Goal: Task Accomplishment & Management: Manage account settings

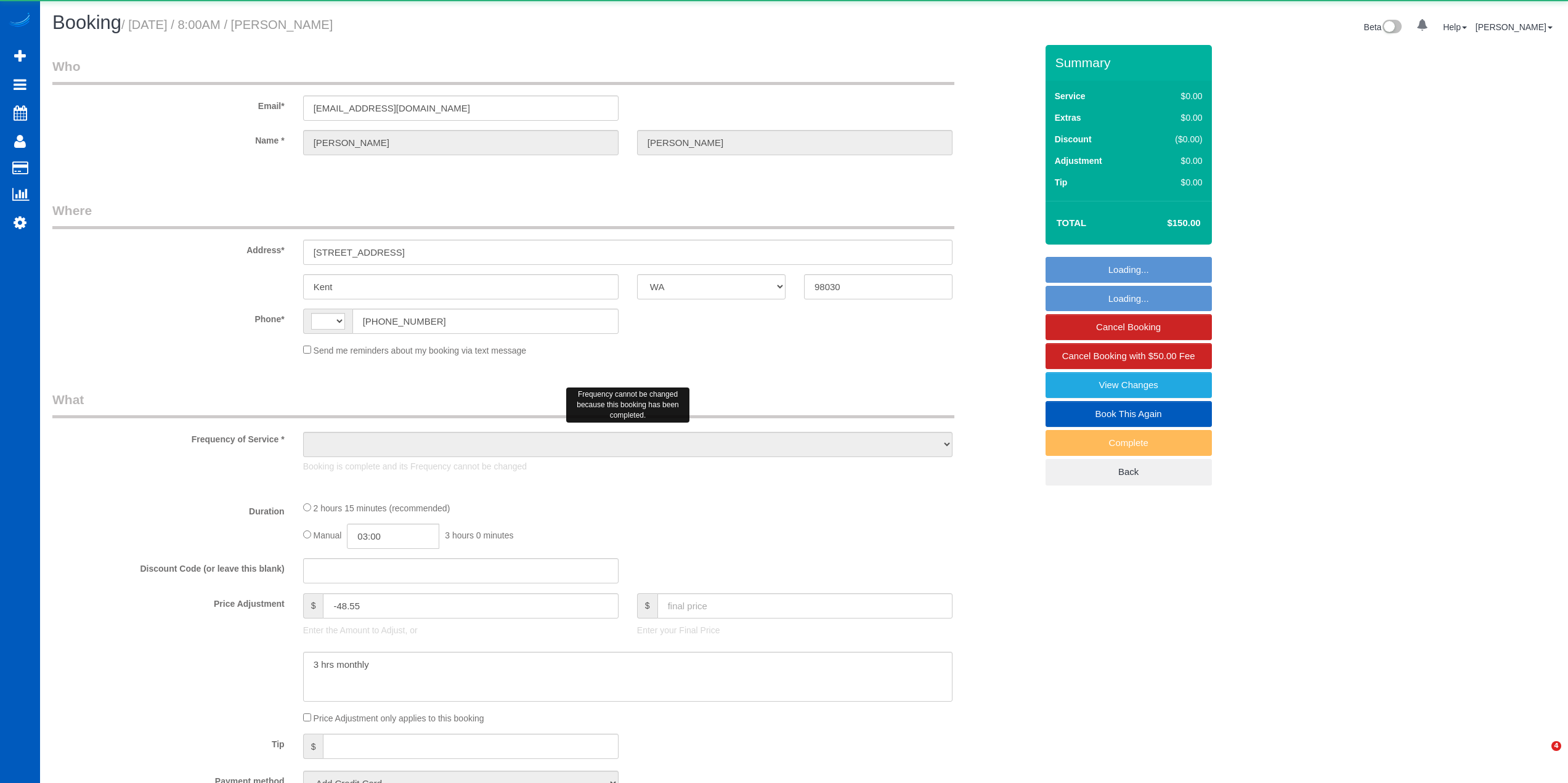
select select "WA"
select select "string:US"
select select "object:936"
select select "string:fspay-14ab13de-7e52-45b8-ac40-9a69393f1c17"
select select "spot1"
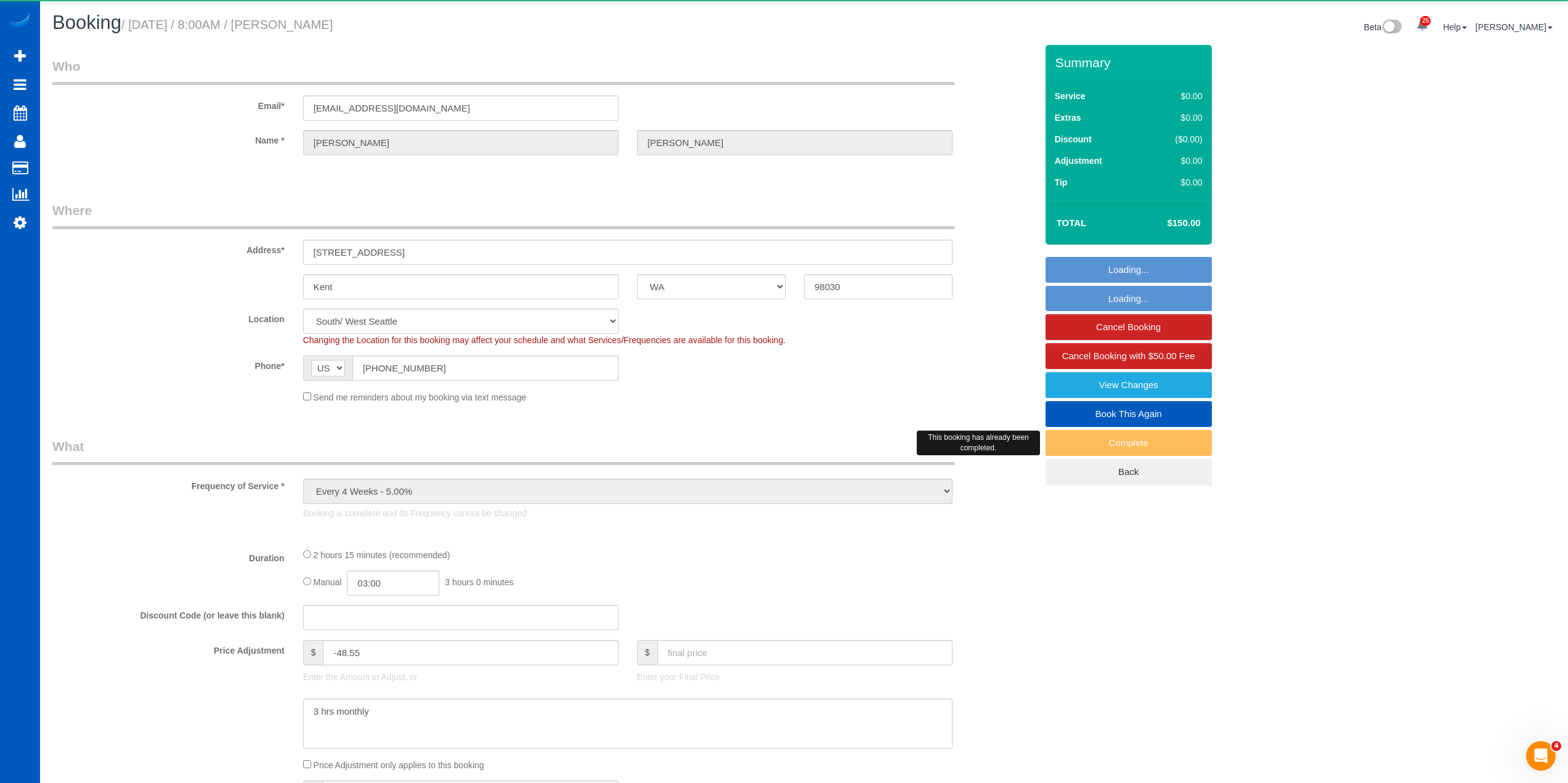
select select "spot6"
select select "object:1215"
select select "199"
select select "1501"
select select "3"
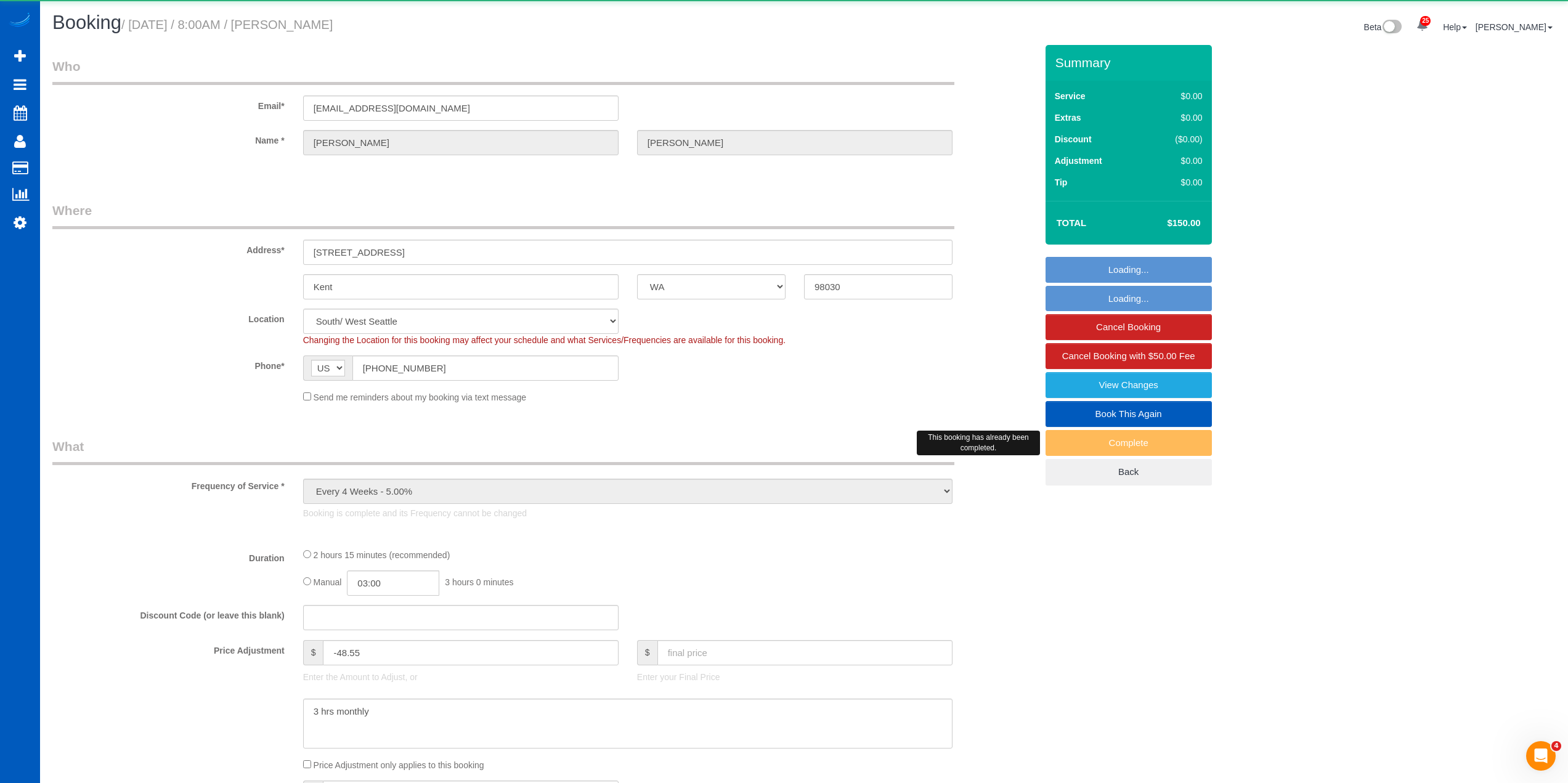
select select "3"
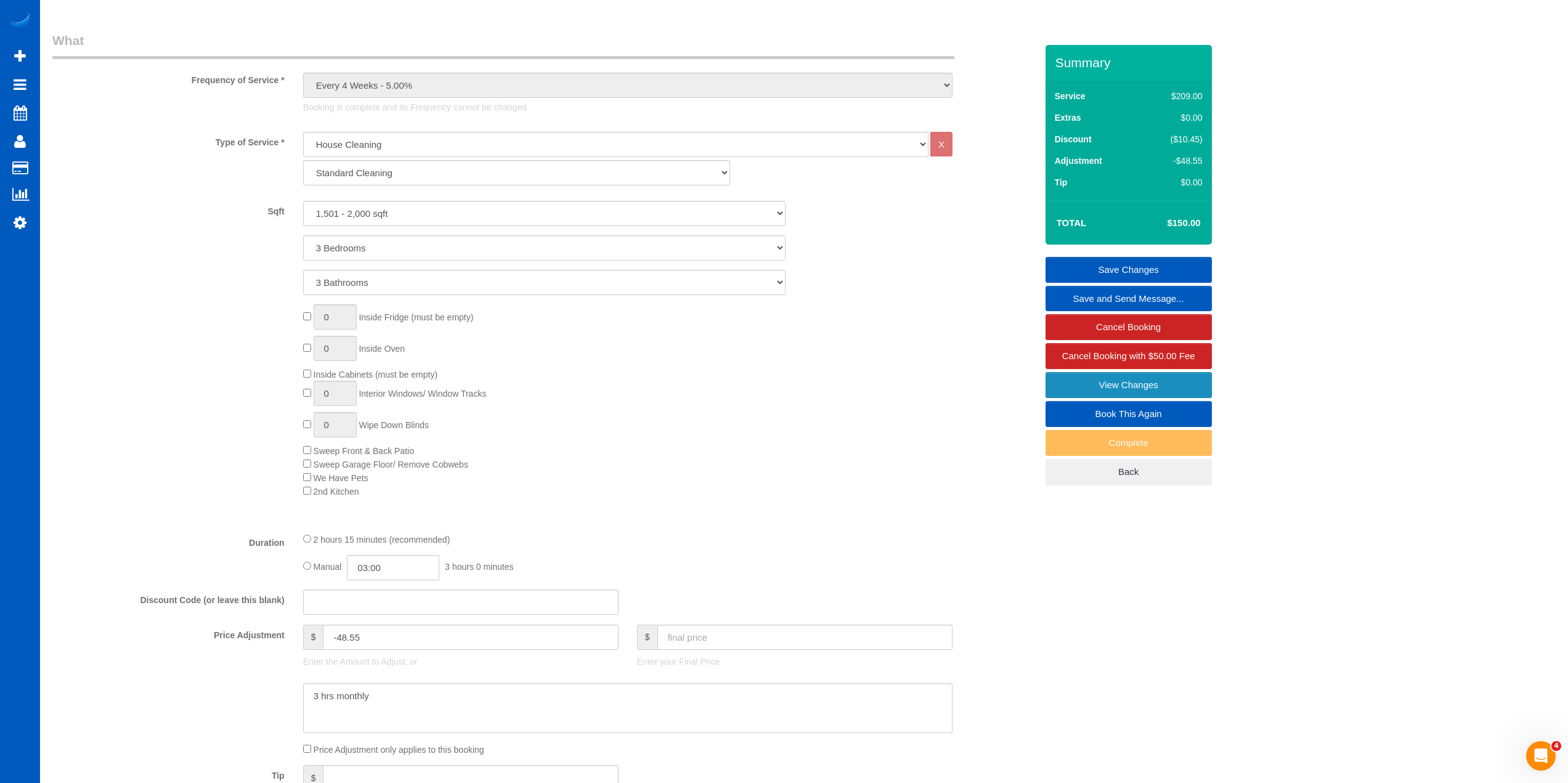
scroll to position [432, 0]
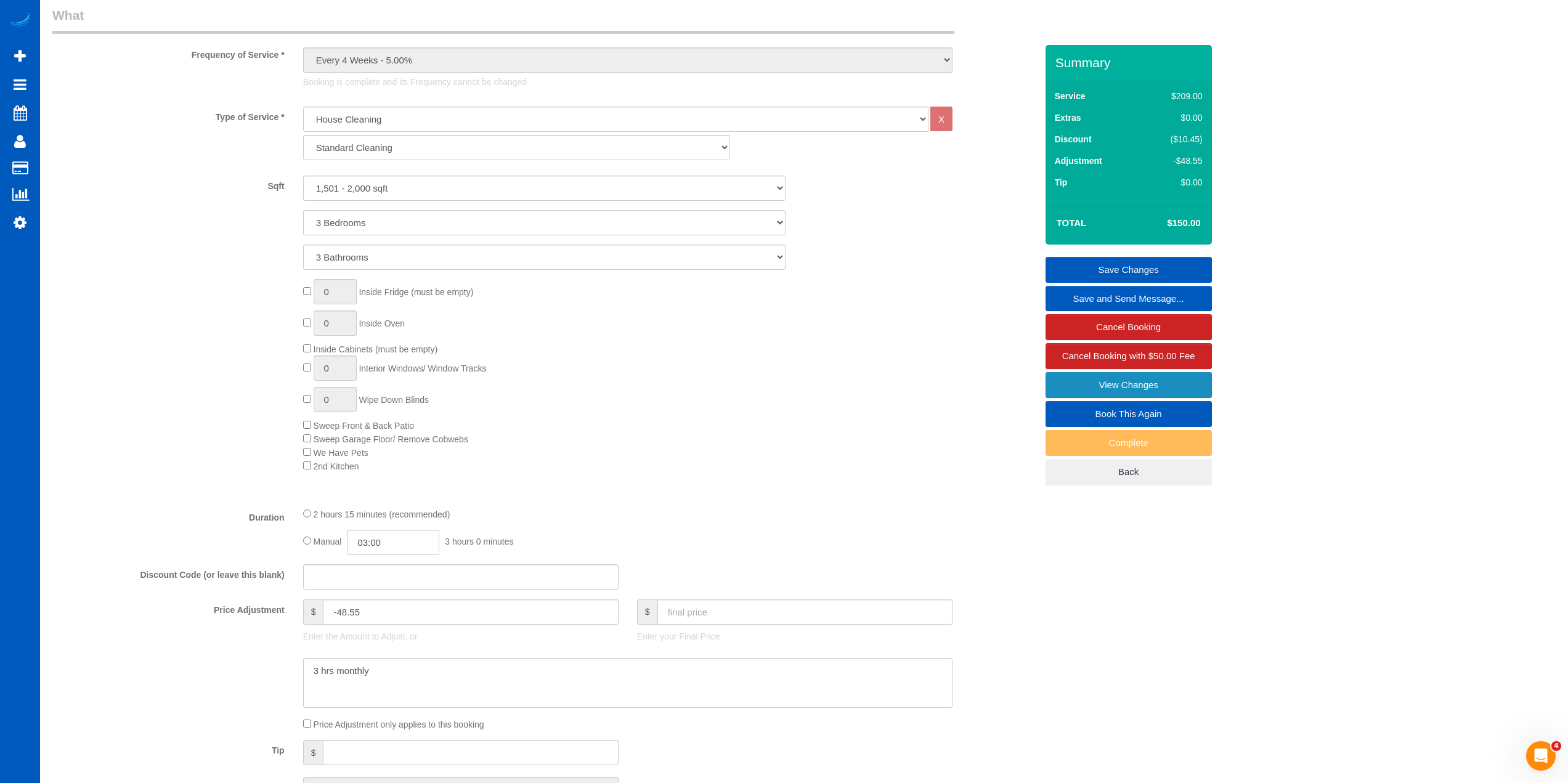
click at [1101, 378] on link "View Changes" at bounding box center [1129, 385] width 166 height 26
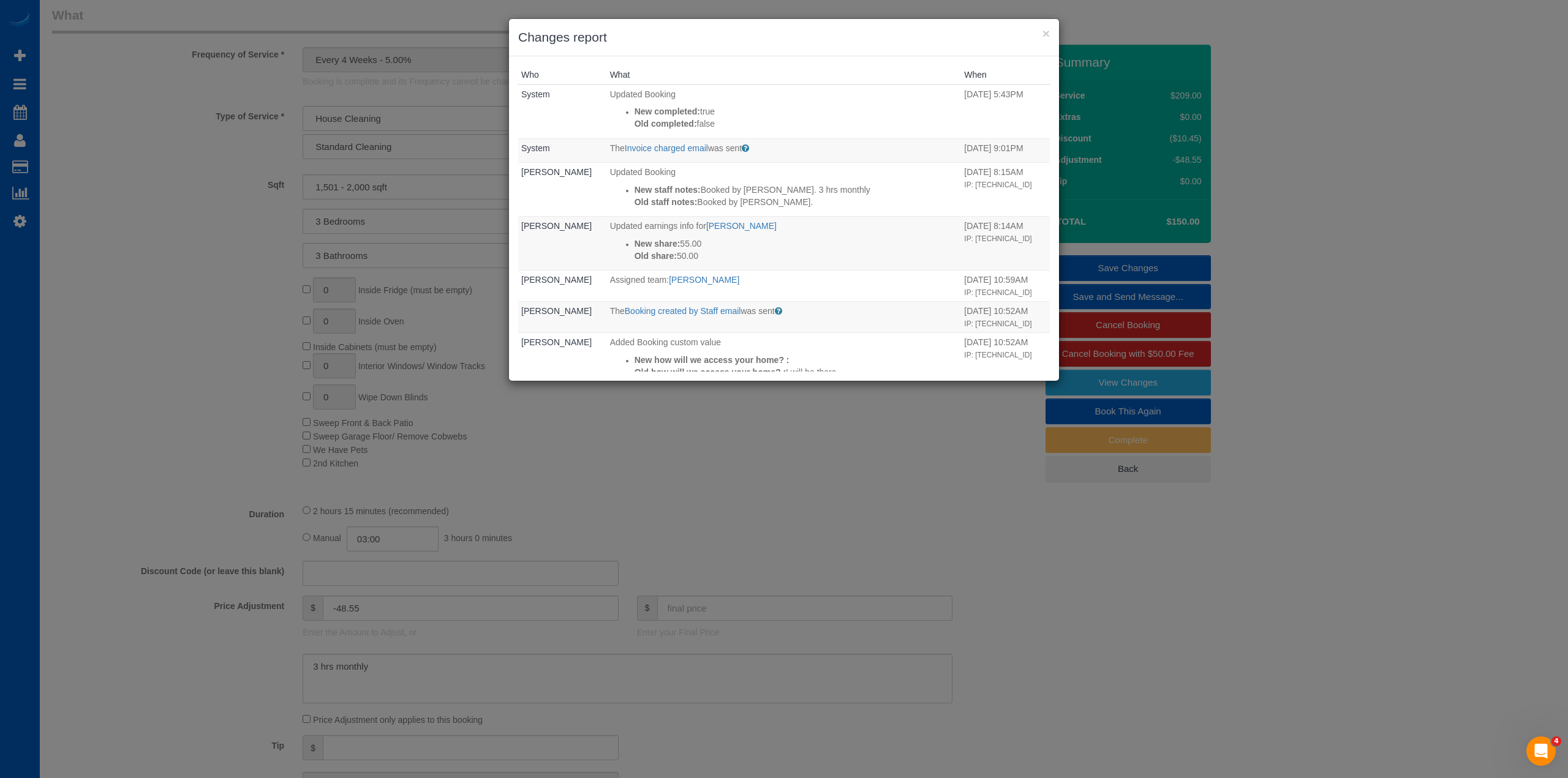
click at [1042, 34] on h3 "Changes report" at bounding box center [784, 37] width 532 height 18
click at [1046, 32] on button "×" at bounding box center [1046, 34] width 8 height 13
